Goal: Go to known website: Go to known website

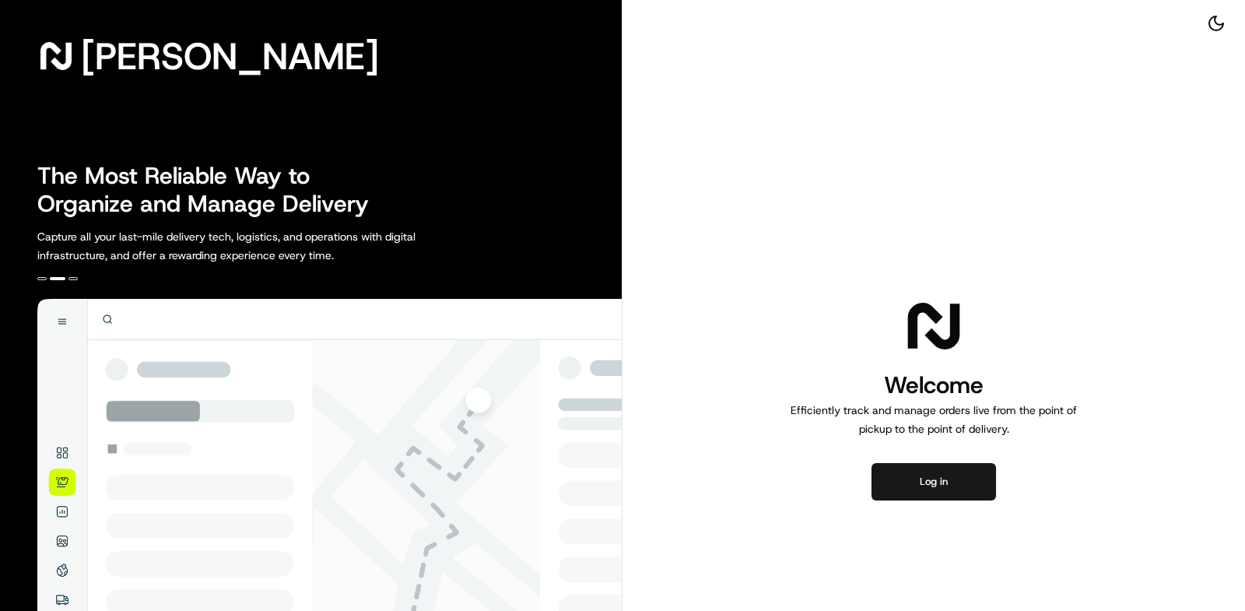
click at [924, 507] on div "Welcome Efficiently track and manage orders live from the point of pickup to th…" at bounding box center [934, 398] width 623 height 796
click at [927, 484] on button "Log in" at bounding box center [934, 481] width 125 height 37
